Goal: Check status: Check status

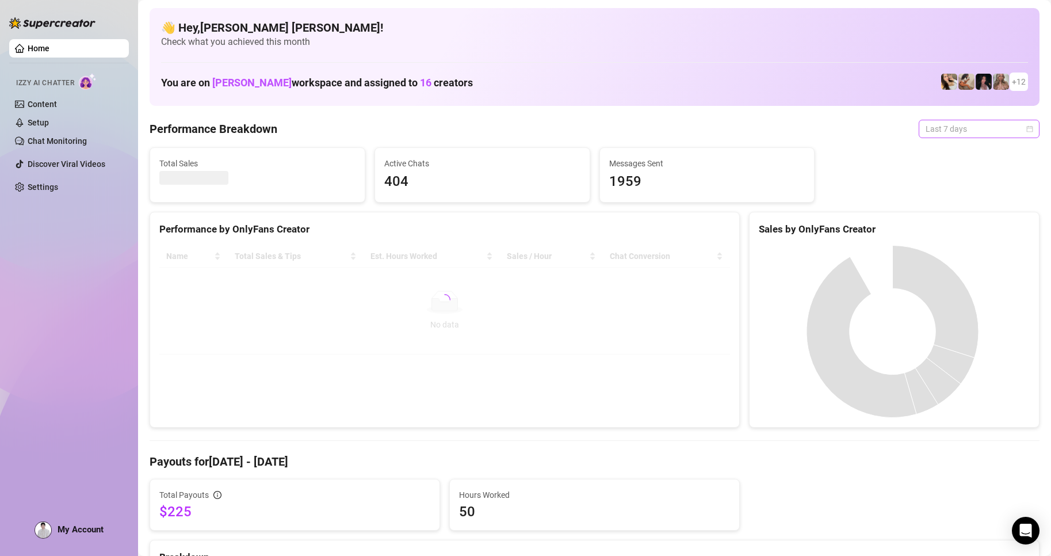
click at [1024, 131] on div "Last 7 days" at bounding box center [978, 129] width 121 height 18
click at [948, 231] on div "Custom date" at bounding box center [969, 225] width 102 height 13
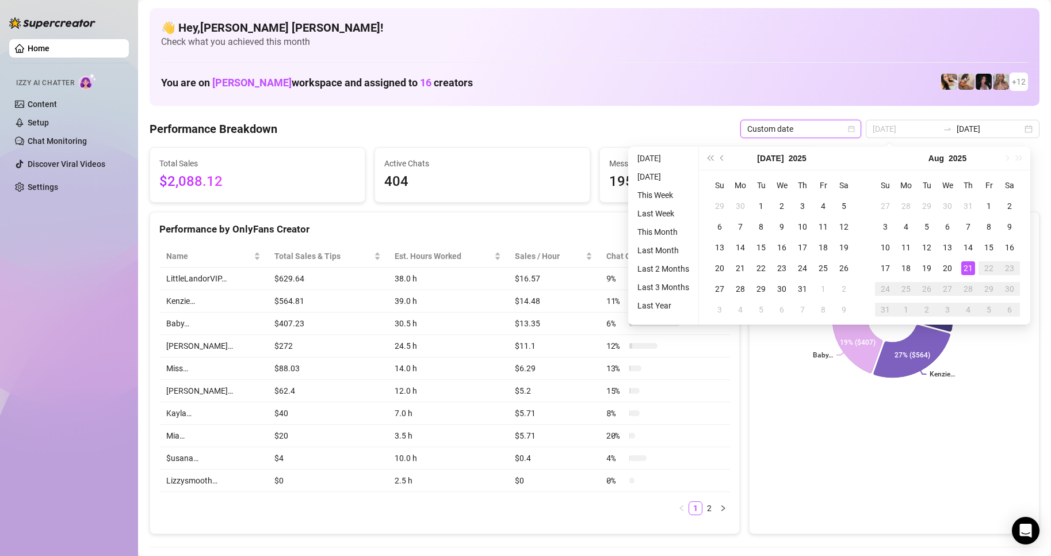
type input "[DATE]"
click at [969, 270] on div "21" at bounding box center [968, 268] width 14 height 14
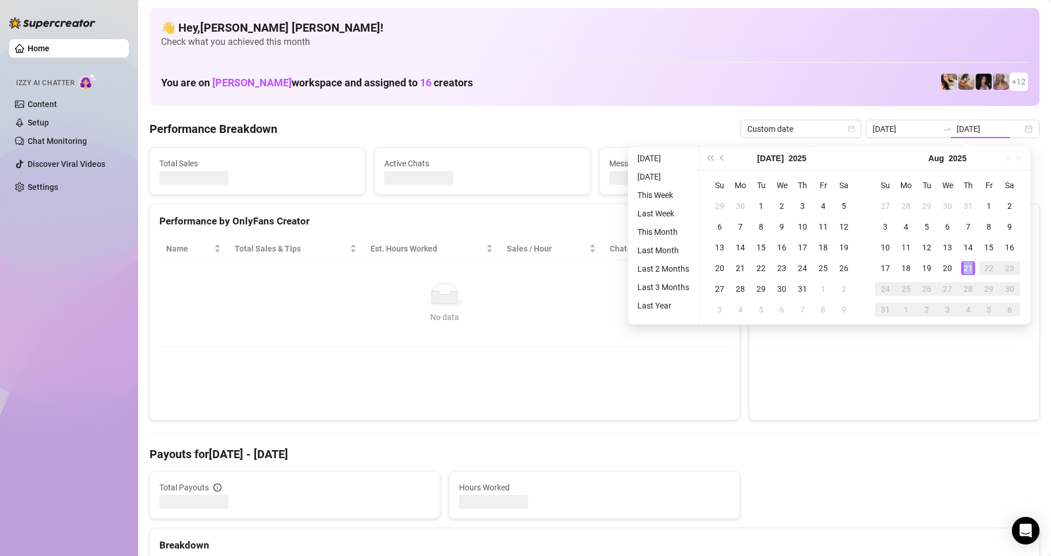
type input "[DATE]"
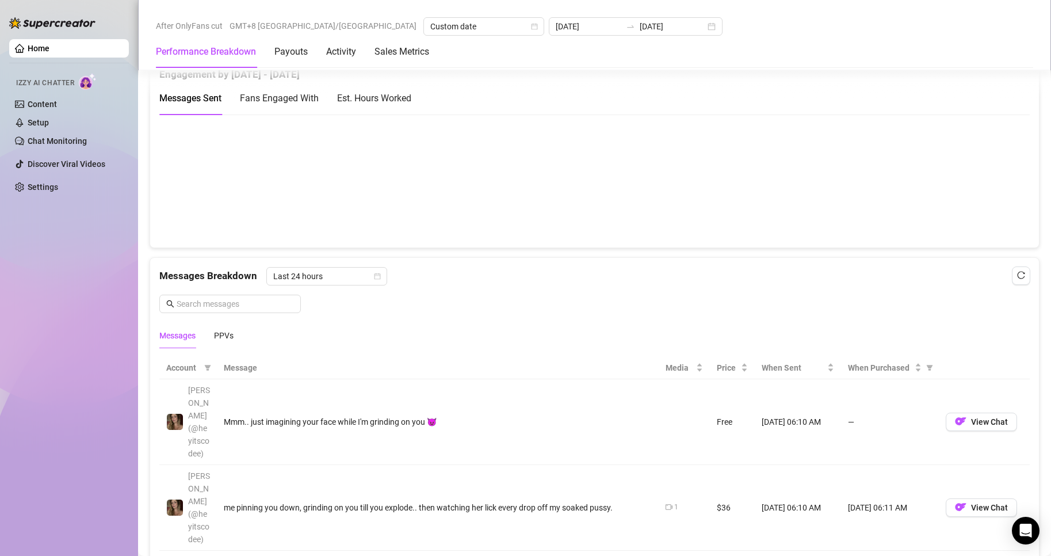
scroll to position [978, 0]
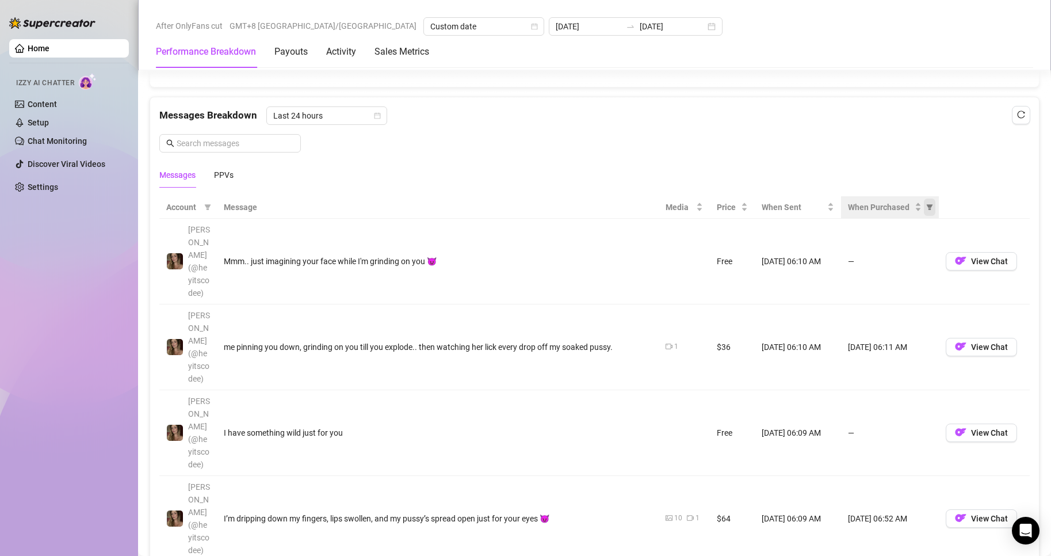
click at [926, 210] on icon "filter" at bounding box center [929, 207] width 6 height 6
click at [850, 252] on li "Purchased" at bounding box center [885, 251] width 81 height 18
radio input "true"
click at [924, 290] on div "Reset OK" at bounding box center [885, 292] width 85 height 22
click at [915, 293] on span "OK" at bounding box center [913, 292] width 11 height 9
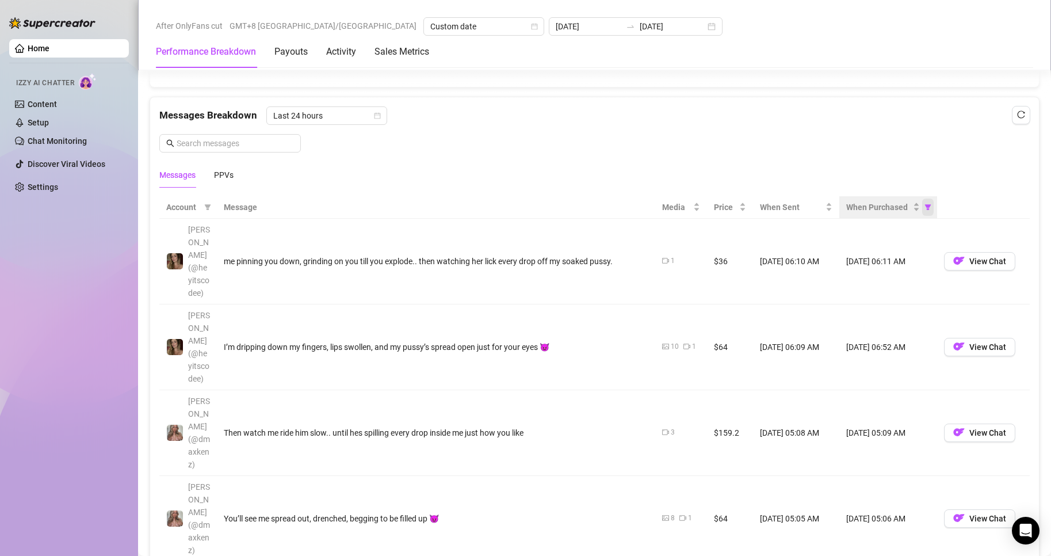
click at [922, 216] on span "When Purchased" at bounding box center [928, 206] width 12 height 17
click at [855, 252] on input "radio" at bounding box center [855, 251] width 5 height 7
click at [921, 294] on button "OK" at bounding box center [911, 293] width 19 height 14
click at [990, 342] on span "View Chat" at bounding box center [987, 346] width 37 height 9
click at [969, 256] on span "View Chat" at bounding box center [987, 260] width 37 height 9
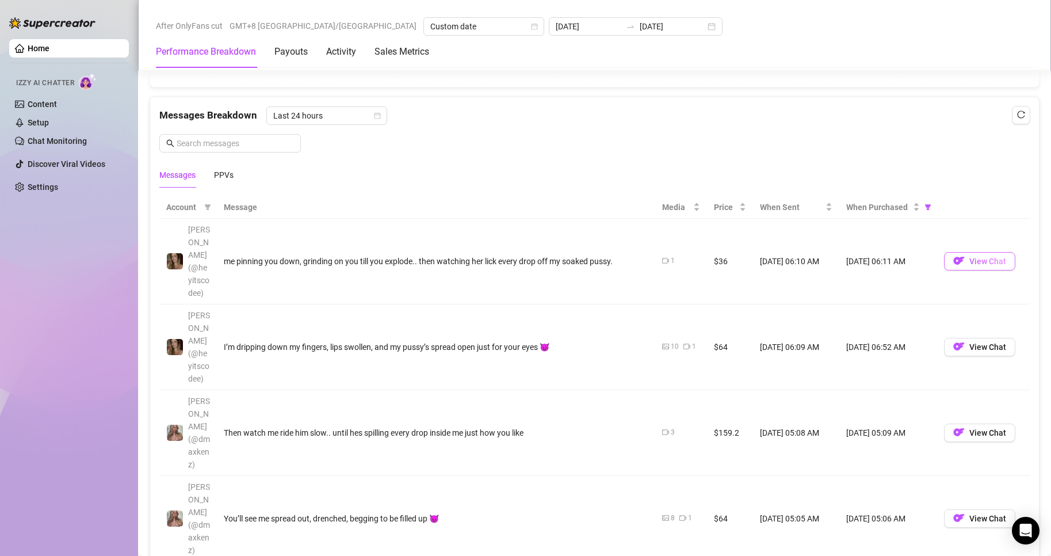
click at [969, 256] on span "View Chat" at bounding box center [987, 260] width 37 height 9
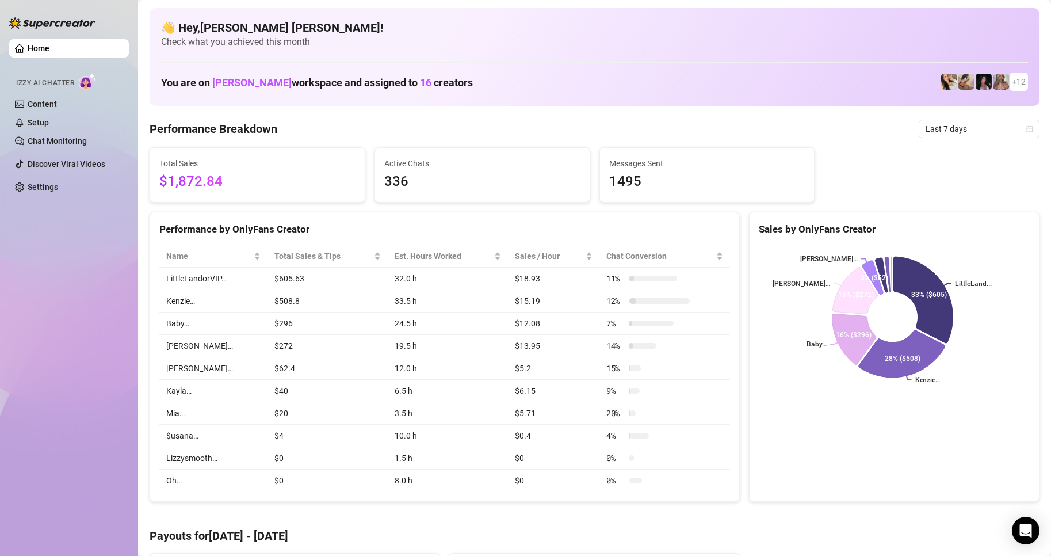
click at [1025, 131] on div "Last 7 days" at bounding box center [978, 129] width 121 height 18
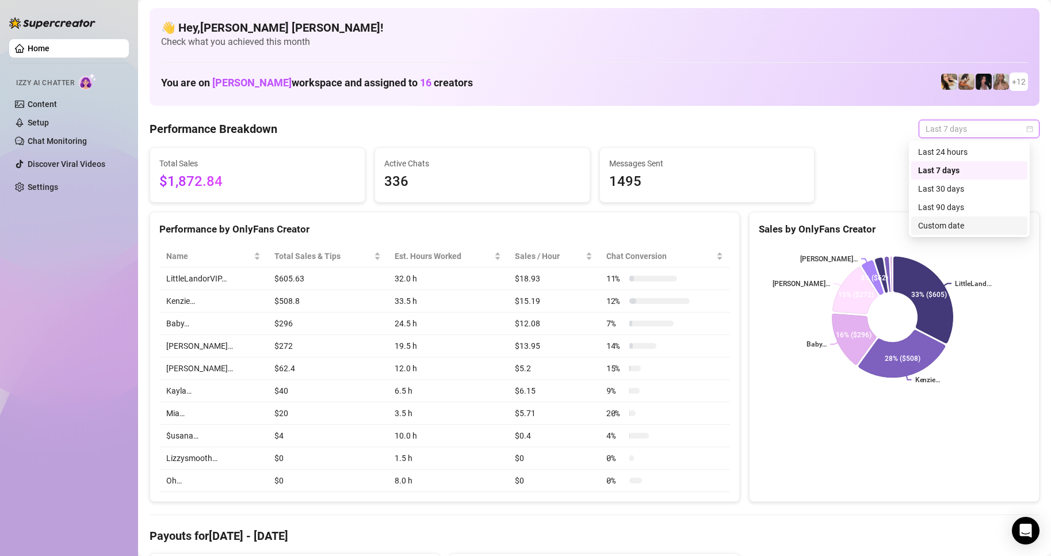
click at [952, 222] on div "Custom date" at bounding box center [969, 225] width 102 height 13
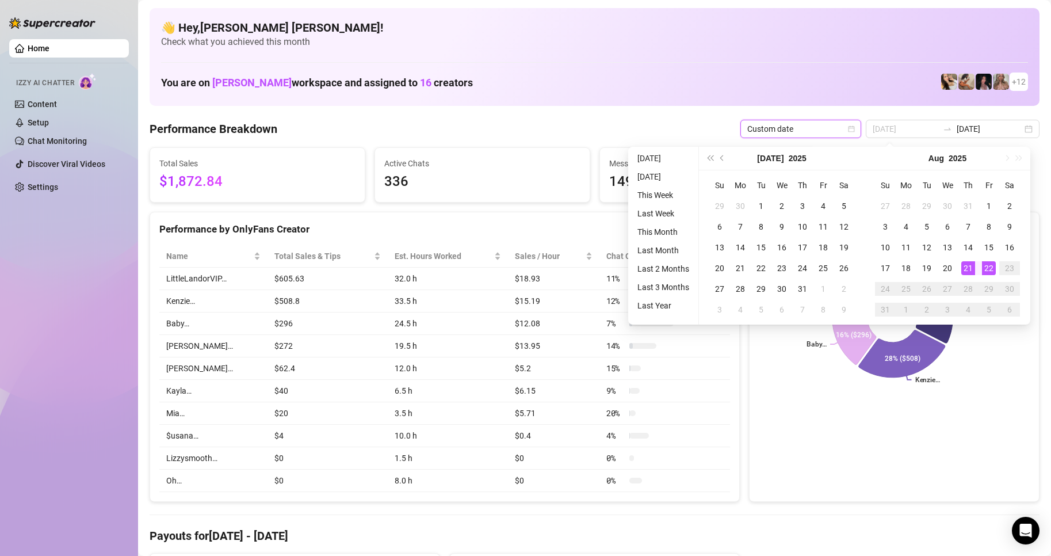
type input "[DATE]"
click at [968, 271] on div "21" at bounding box center [968, 268] width 14 height 14
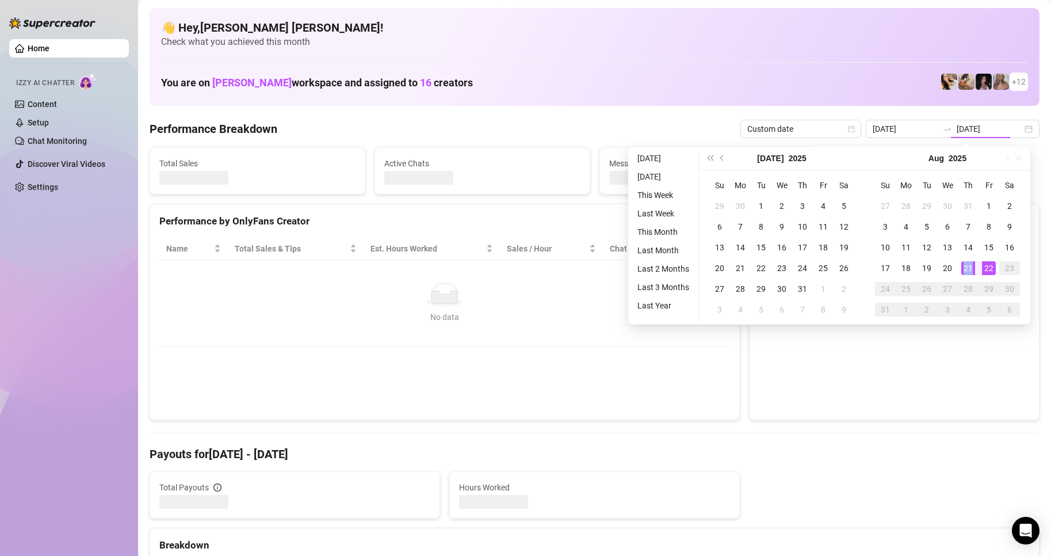
type input "[DATE]"
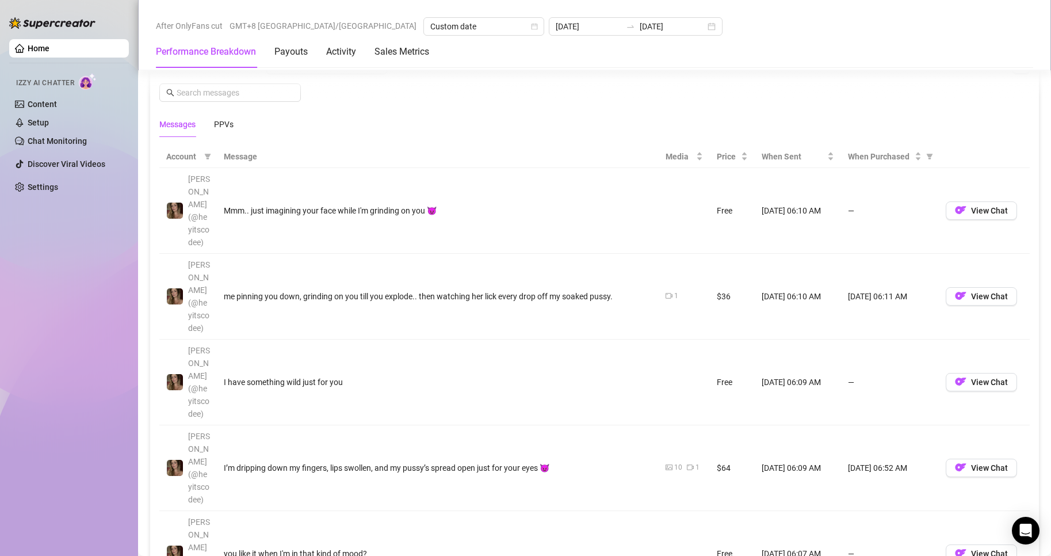
scroll to position [1035, 0]
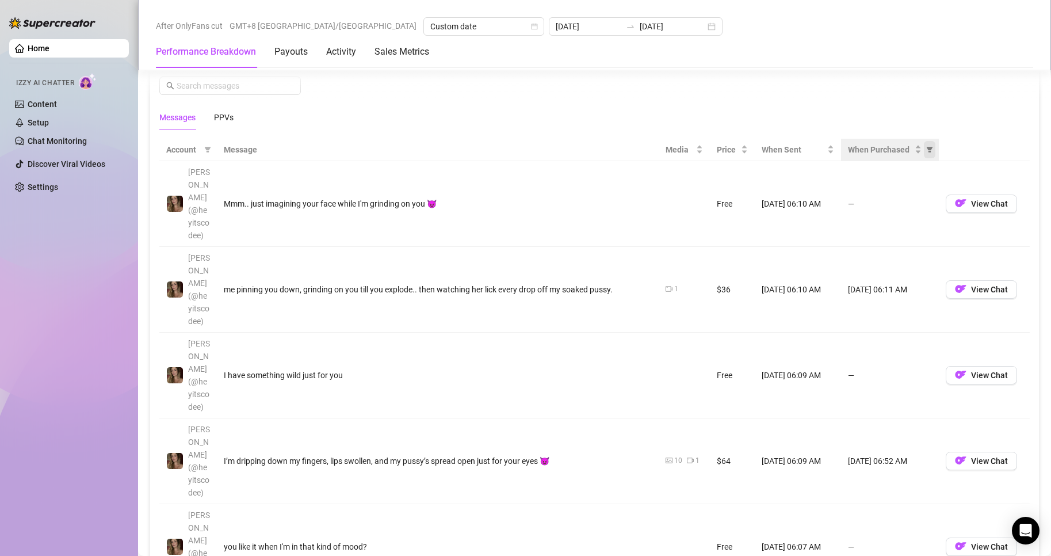
click at [926, 152] on icon "filter" at bounding box center [929, 150] width 6 height 6
click at [860, 196] on span at bounding box center [856, 193] width 9 height 9
click at [859, 196] on input "radio" at bounding box center [857, 194] width 5 height 7
radio input "true"
click at [919, 233] on button "OK" at bounding box center [913, 235] width 19 height 14
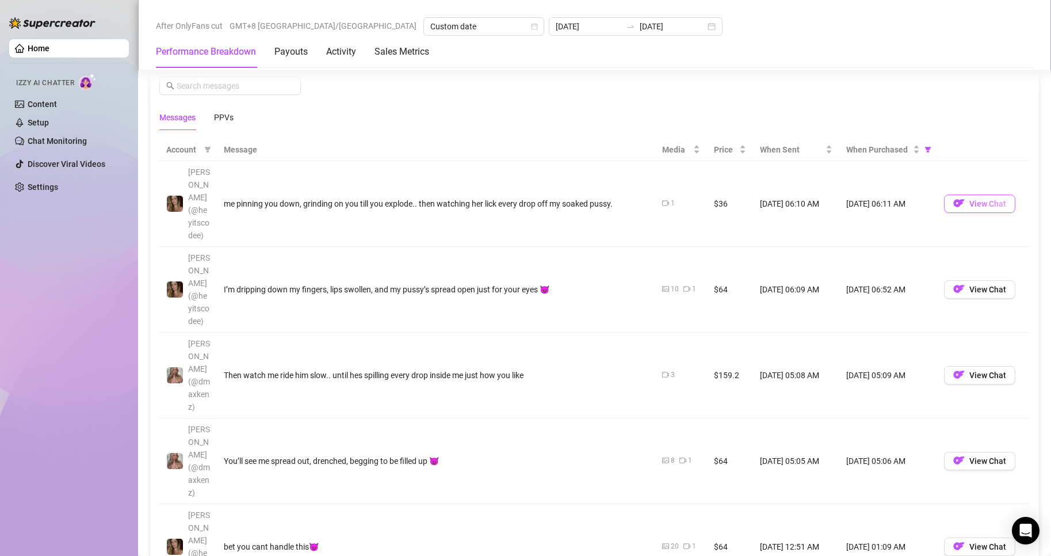
click at [964, 200] on button "View Chat" at bounding box center [979, 203] width 71 height 18
